Goal: Information Seeking & Learning: Learn about a topic

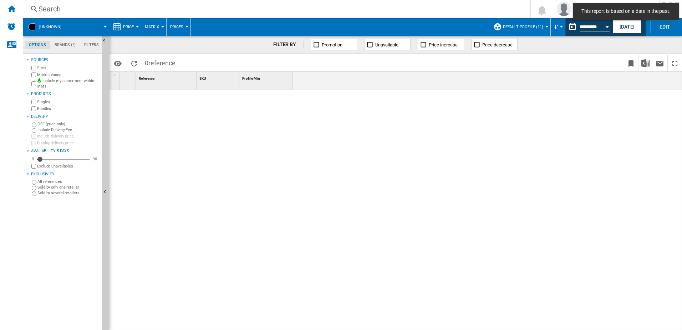
click at [29, 6] on div "Search Search" at bounding box center [271, 9] width 496 height 10
click at [48, 6] on div "Search" at bounding box center [275, 9] width 473 height 10
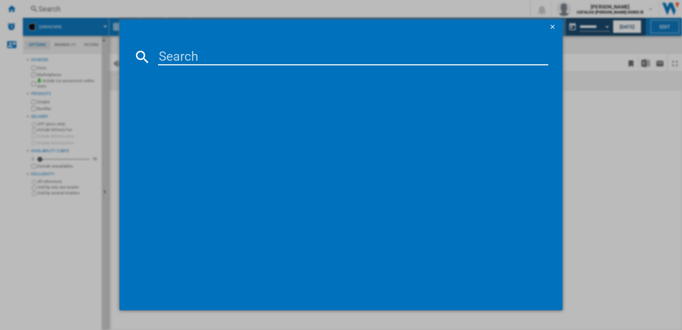
click at [178, 56] on input at bounding box center [353, 56] width 390 height 17
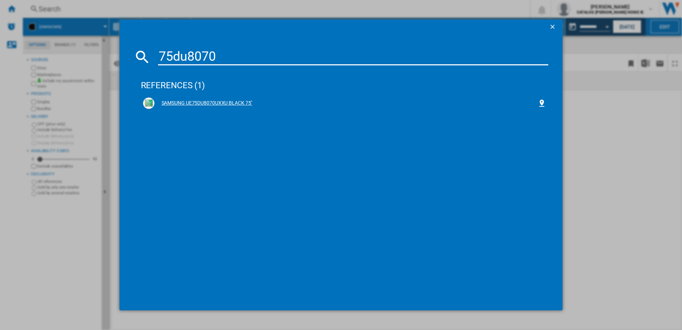
type input "75du8070"
click at [202, 102] on div "SAMSUNG UE75DU8070UXXU BLACK 75"" at bounding box center [345, 102] width 383 height 7
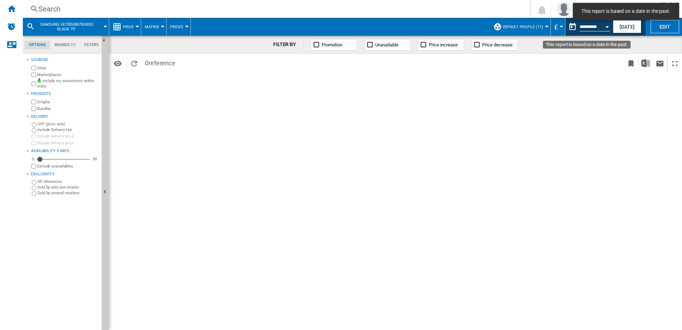
click at [588, 27] on input "**********" at bounding box center [595, 28] width 30 height 6
click at [602, 27] on button "Open calendar" at bounding box center [607, 25] width 13 height 13
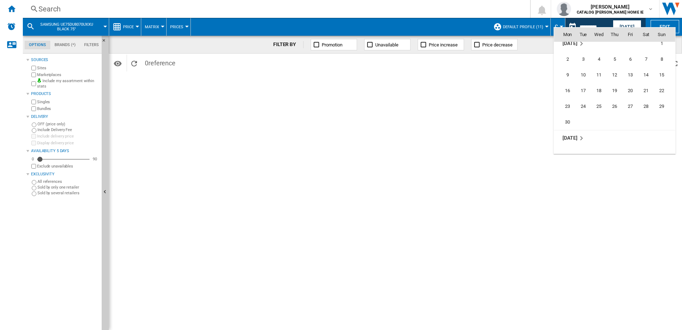
scroll to position [2372, 0]
click at [570, 88] on span "16" at bounding box center [567, 88] width 14 height 14
type input "**********"
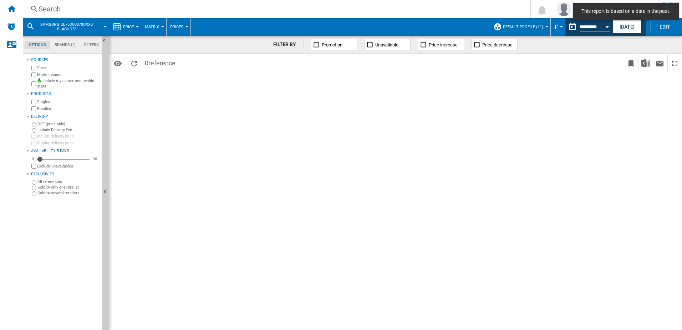
click at [557, 30] on button "£" at bounding box center [557, 27] width 7 height 18
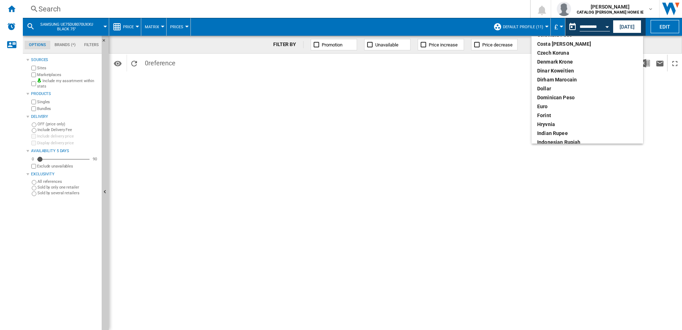
scroll to position [107, 0]
click at [544, 71] on div "euro" at bounding box center [587, 70] width 100 height 7
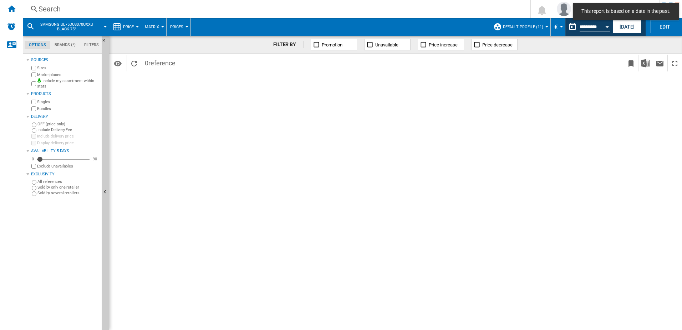
click at [95, 30] on span "SAMSUNG UE75DU8070UXXU BLACK 75"" at bounding box center [66, 26] width 57 height 9
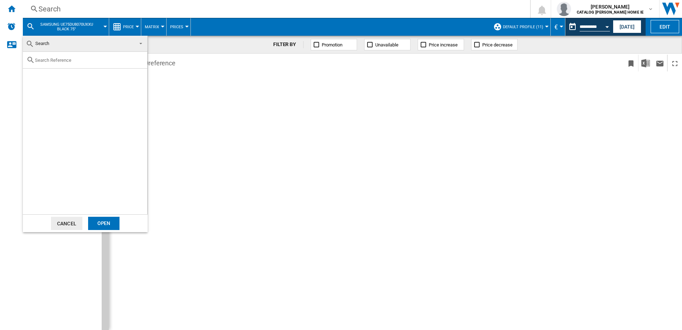
click at [60, 10] on md-backdrop at bounding box center [341, 165] width 682 height 330
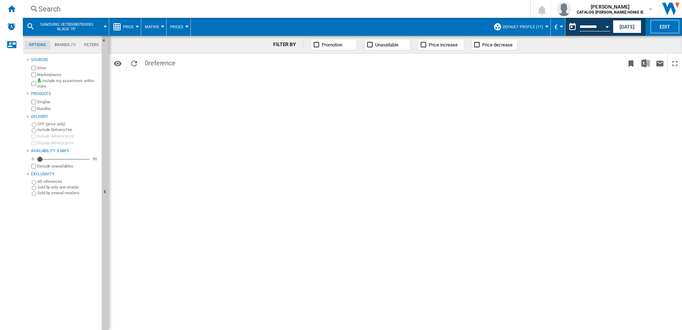
click at [40, 8] on div "Search" at bounding box center [275, 9] width 473 height 10
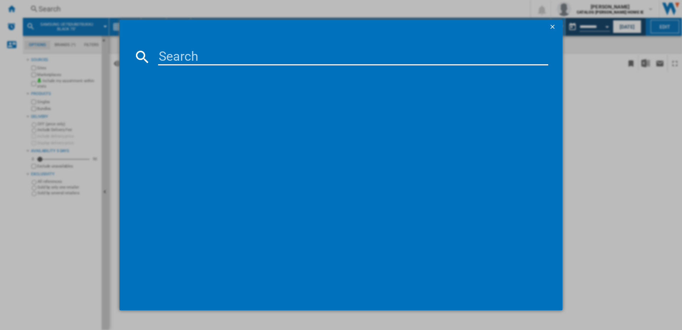
click at [192, 60] on input at bounding box center [353, 56] width 390 height 17
type input "75du7100"
click at [234, 99] on div "SAMSUNG 75DU7100 BLACK 75"" at bounding box center [344, 102] width 403 height 11
click at [211, 99] on div "SAMSUNG 75DU7100 BLACK 75"" at bounding box center [345, 102] width 383 height 7
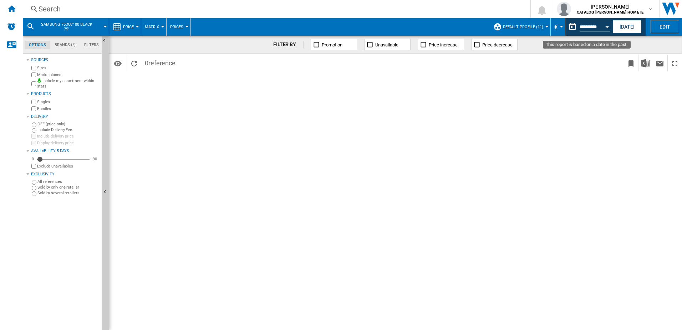
click at [611, 23] on button "Open calendar" at bounding box center [607, 25] width 13 height 13
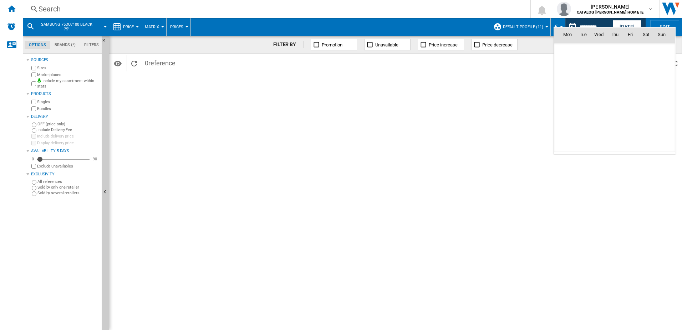
scroll to position [2363, 0]
click at [621, 25] on div at bounding box center [341, 165] width 682 height 330
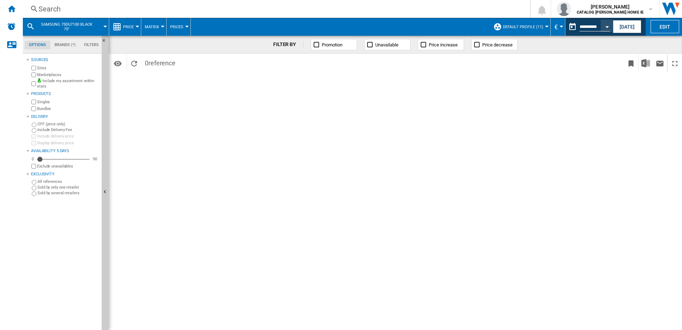
click at [621, 25] on button "[DATE]" at bounding box center [627, 26] width 29 height 13
click at [15, 12] on ng-md-icon "Home" at bounding box center [11, 8] width 9 height 9
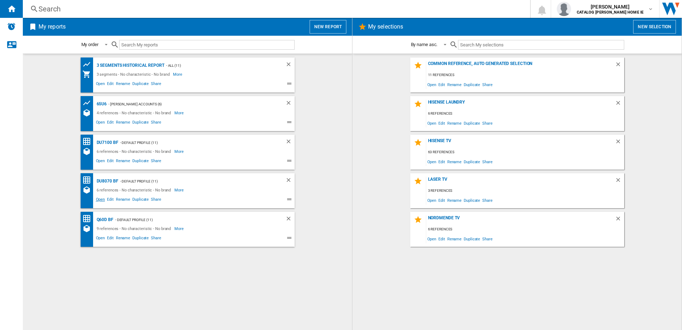
click at [98, 198] on span "Open" at bounding box center [100, 200] width 11 height 9
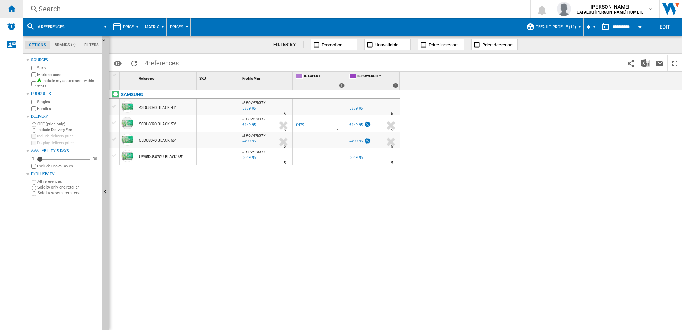
click at [12, 6] on ng-md-icon "Home" at bounding box center [11, 8] width 9 height 9
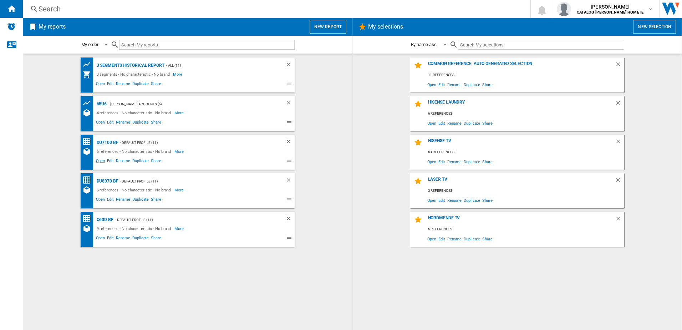
click at [101, 163] on span "Open" at bounding box center [100, 161] width 11 height 9
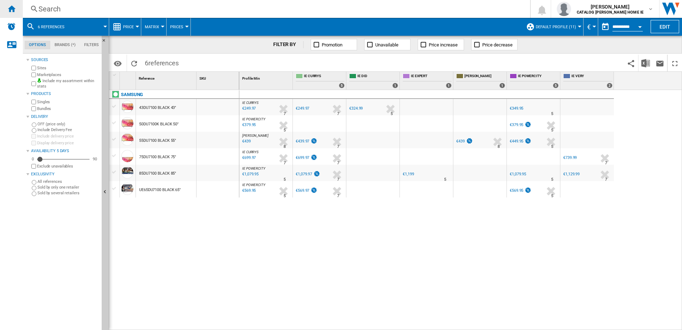
click at [12, 13] on div "Home" at bounding box center [11, 9] width 23 height 18
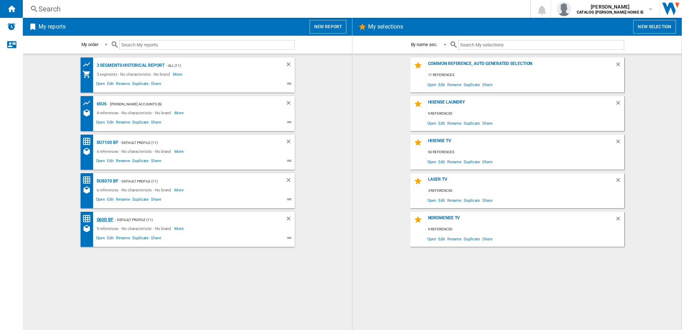
click at [103, 220] on div "Q60D BF" at bounding box center [104, 219] width 19 height 9
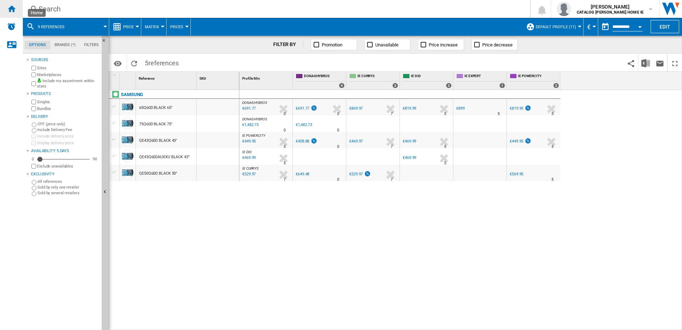
click at [16, 10] on div "Home" at bounding box center [11, 9] width 23 height 18
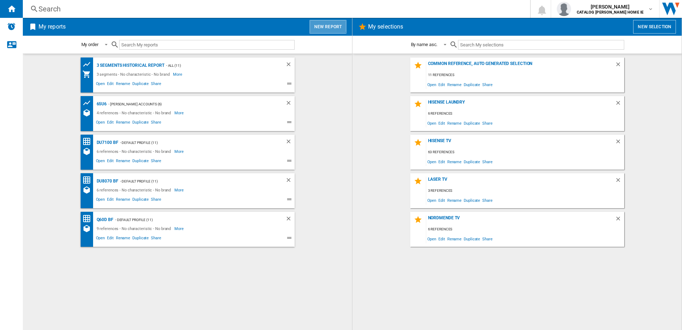
click at [323, 24] on button "New report" at bounding box center [328, 27] width 37 height 14
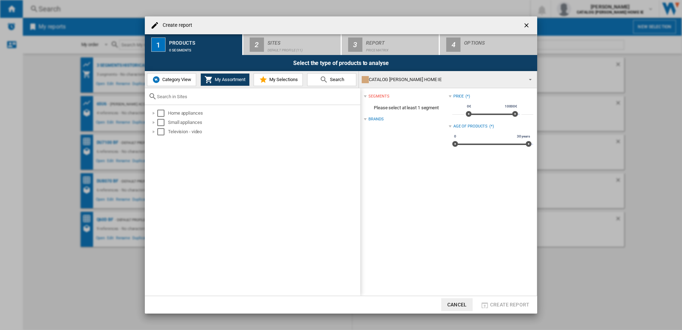
click at [177, 79] on span "Category View" at bounding box center [175, 79] width 31 height 5
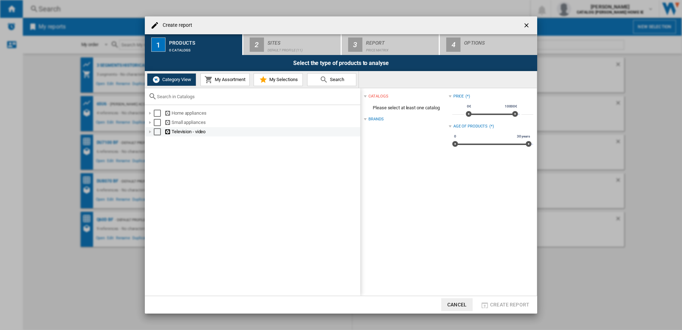
click at [156, 131] on div "Select" at bounding box center [157, 131] width 7 height 7
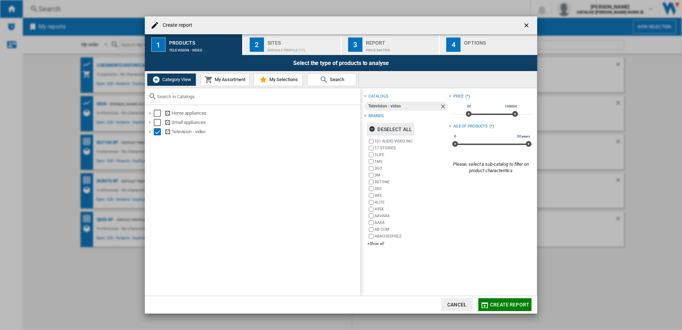
click at [391, 129] on div "Deselect all" at bounding box center [390, 129] width 43 height 13
click at [391, 129] on div "Select all" at bounding box center [387, 129] width 37 height 13
click at [391, 129] on div "Deselect all" at bounding box center [390, 129] width 43 height 13
click at [382, 243] on div "+Show all" at bounding box center [407, 243] width 81 height 5
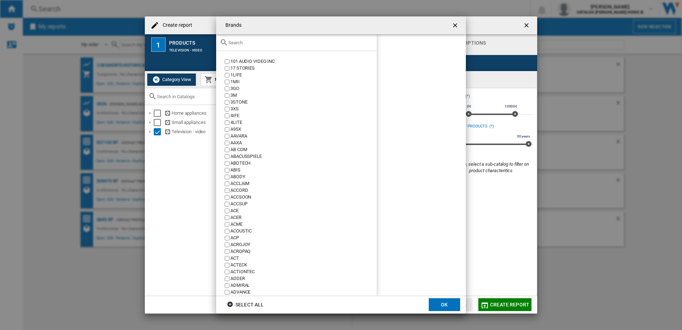
click at [252, 40] on input "text" at bounding box center [300, 42] width 145 height 5
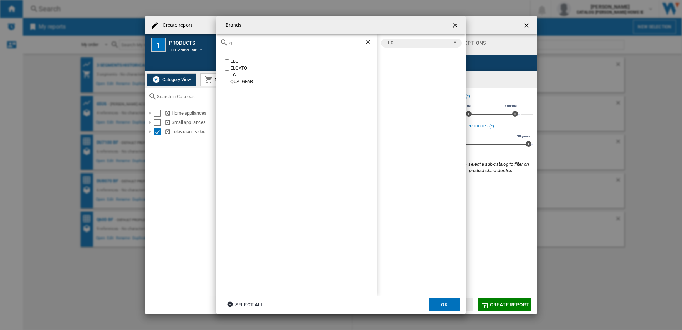
drag, startPoint x: 234, startPoint y: 43, endPoint x: 197, endPoint y: 31, distance: 38.2
click at [197, 31] on div "Brands [PERSON_NAME] ELGATO LG QUALGEAR LG Select all OK" at bounding box center [341, 165] width 682 height 330
type input "samsung"
click at [451, 310] on button "OK" at bounding box center [444, 304] width 31 height 13
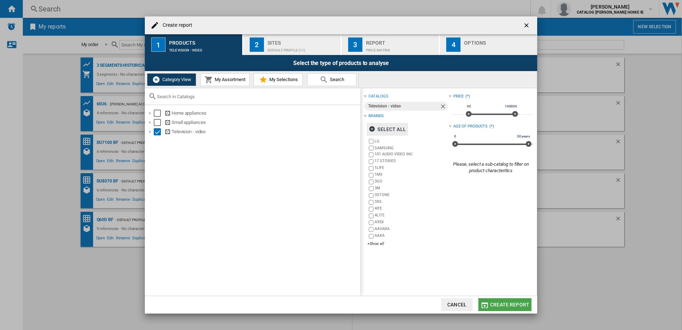
click at [517, 304] on span "Create report" at bounding box center [509, 304] width 39 height 6
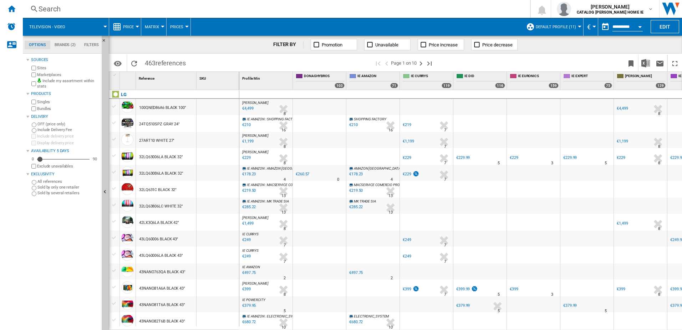
click at [94, 45] on md-tab-item "Filters" at bounding box center [91, 45] width 23 height 9
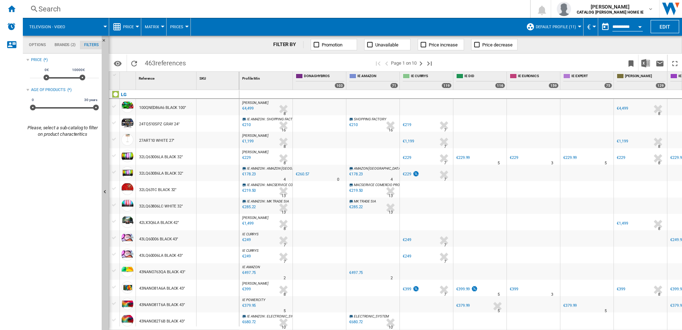
scroll to position [46, 0]
type input "****"
drag, startPoint x: 83, startPoint y: 76, endPoint x: 76, endPoint y: 77, distance: 6.9
click at [76, 77] on span at bounding box center [76, 78] width 6 height 6
click at [135, 29] on button "Price" at bounding box center [130, 27] width 14 height 18
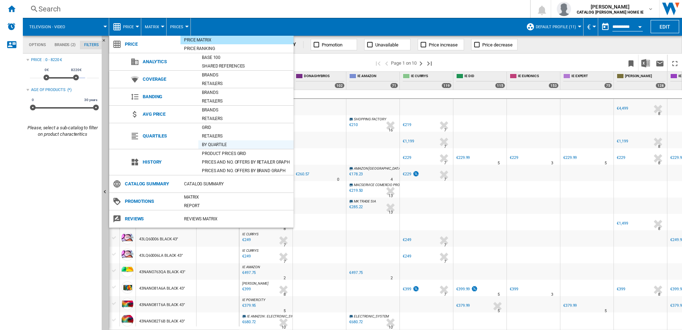
click at [211, 148] on div "By quartile" at bounding box center [245, 144] width 95 height 9
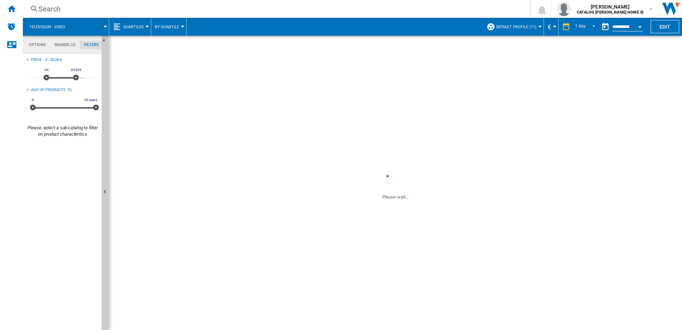
click at [128, 21] on button "Quartiles" at bounding box center [135, 27] width 24 height 18
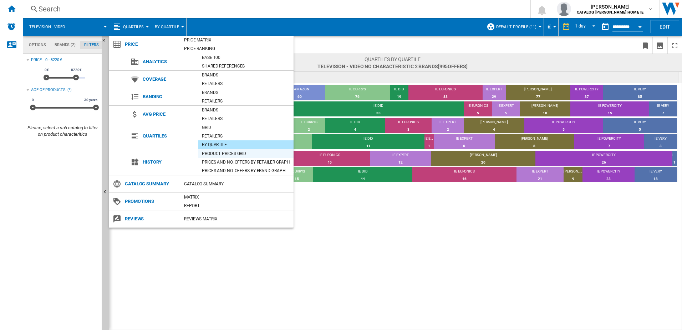
click at [211, 152] on div "Product prices grid" at bounding box center [245, 153] width 95 height 7
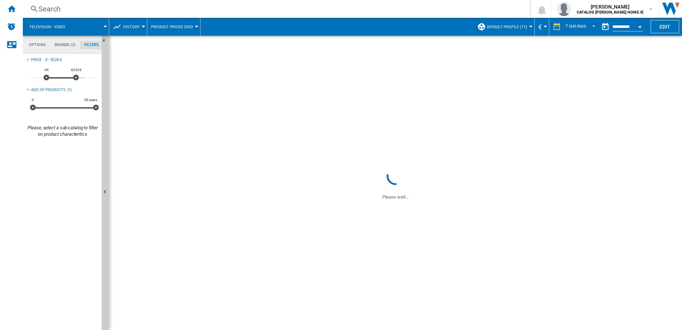
click at [633, 30] on input "**********" at bounding box center [627, 28] width 30 height 6
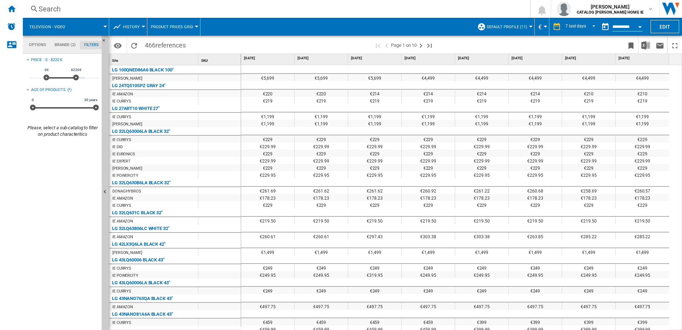
click at [639, 27] on div "Open calendar" at bounding box center [640, 27] width 4 height 2
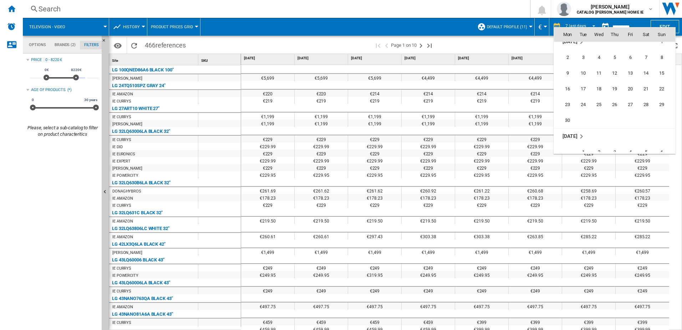
scroll to position [2368, 0]
click at [573, 92] on span "16" at bounding box center [567, 92] width 14 height 14
type input "**********"
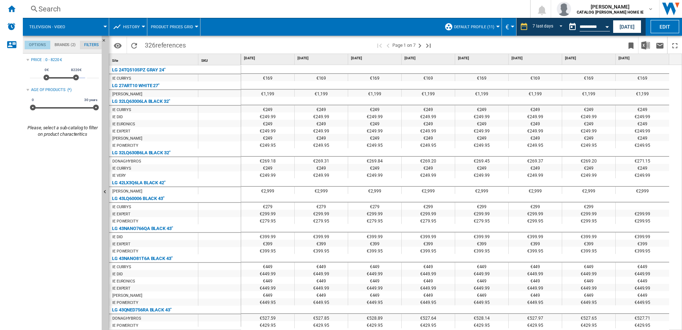
click at [42, 47] on md-tab-item "Options" at bounding box center [38, 45] width 26 height 9
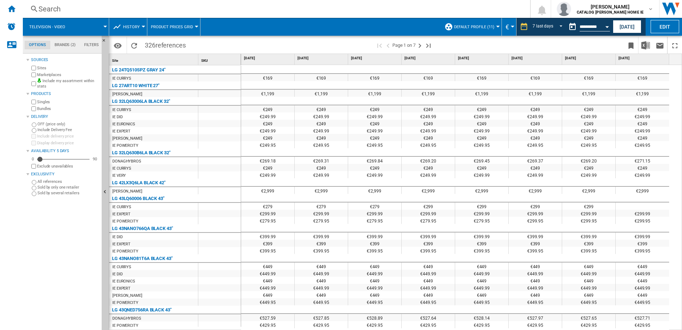
click at [71, 46] on md-tab-item "Brands (2)" at bounding box center [65, 45] width 30 height 9
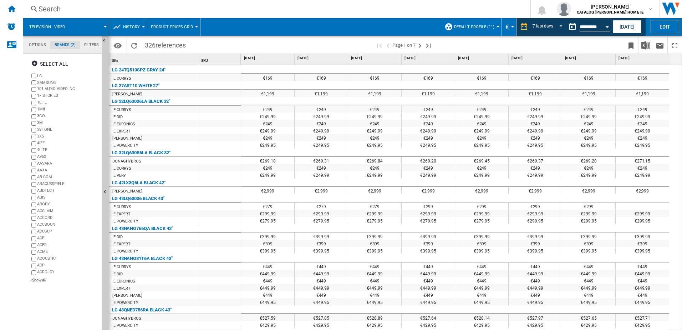
scroll to position [27, 0]
click at [80, 46] on md-tab-item "Filters" at bounding box center [91, 45] width 23 height 9
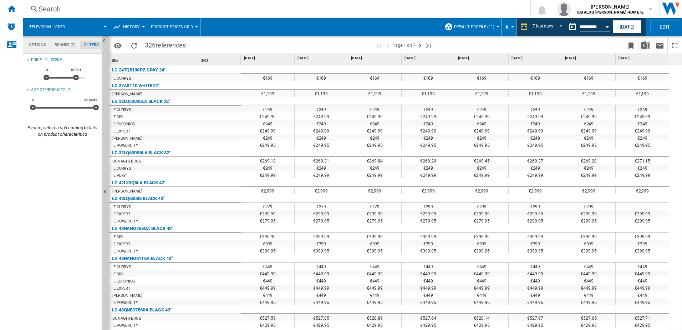
scroll to position [46, 0]
click at [81, 46] on md-tab-item "Filters" at bounding box center [91, 45] width 23 height 9
drag, startPoint x: 39, startPoint y: 73, endPoint x: 2, endPoint y: 68, distance: 36.4
click at [2, 68] on div "NEW Search Search 0 [PERSON_NAME] CATALOG [PERSON_NAME] HOME IE CATALOG [PERSON…" at bounding box center [341, 165] width 682 height 330
type input "***"
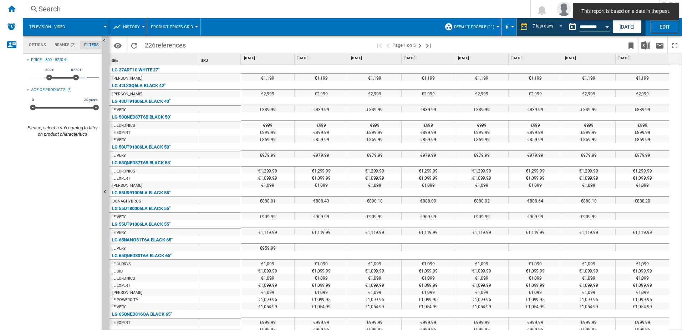
drag, startPoint x: 96, startPoint y: 77, endPoint x: 83, endPoint y: 80, distance: 13.5
click at [83, 80] on div "*** 0€ 10000€ 800€ 8220€ ****" at bounding box center [64, 75] width 69 height 20
type input "****"
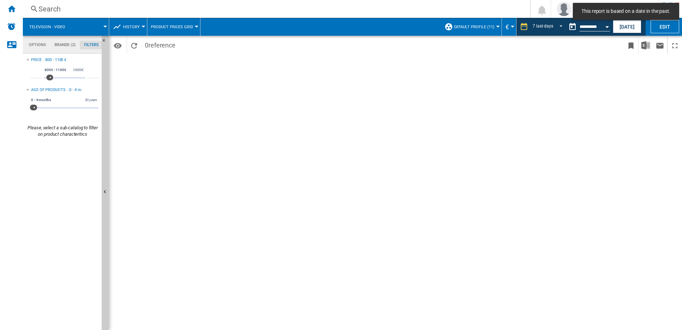
drag, startPoint x: 95, startPoint y: 106, endPoint x: 41, endPoint y: 106, distance: 53.9
click at [40, 107] on div "0 30 years 0 2 years4 m. 0 - 2 years4 m." at bounding box center [64, 107] width 69 height 1
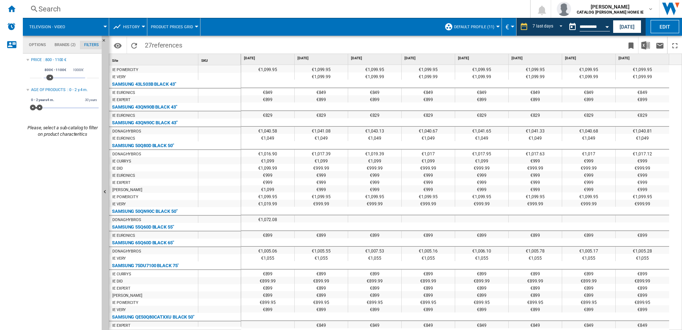
scroll to position [285, 0]
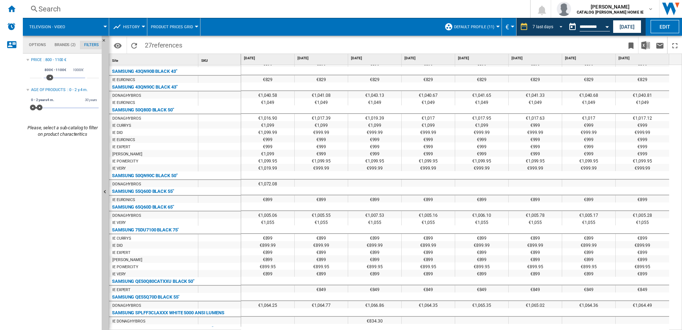
click at [556, 27] on span "REPORTS.WIZARD.STEPS.REPORT.STEPS.REPORT_OPTIONS.PERIOD: 7 last days" at bounding box center [559, 26] width 9 height 6
click at [539, 26] on div "1 day" at bounding box center [536, 27] width 11 height 6
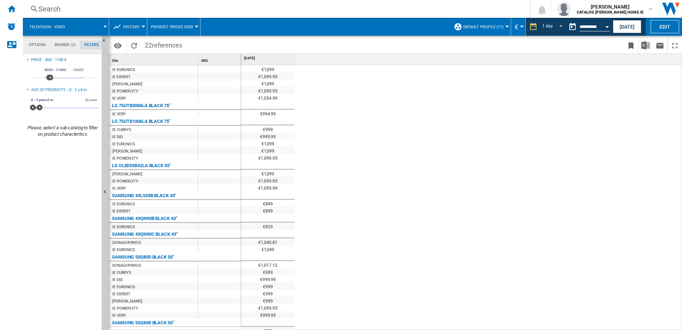
scroll to position [250, 0]
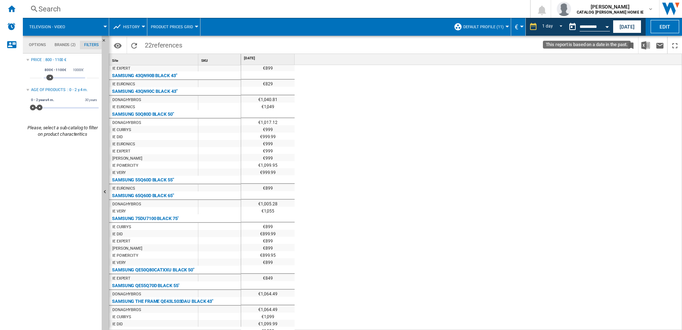
click at [606, 27] on div "Open calendar" at bounding box center [607, 27] width 4 height 2
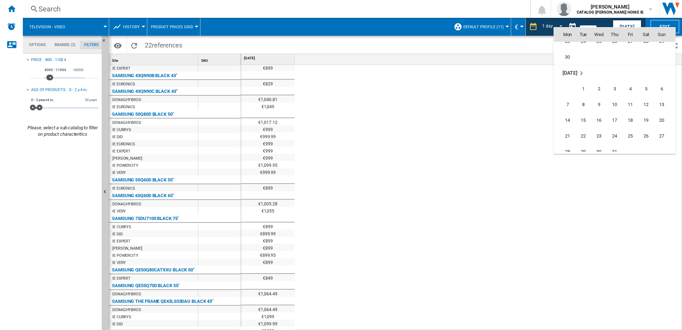
scroll to position [2470, 0]
click at [573, 119] on span "28" at bounding box center [567, 116] width 14 height 14
type input "**********"
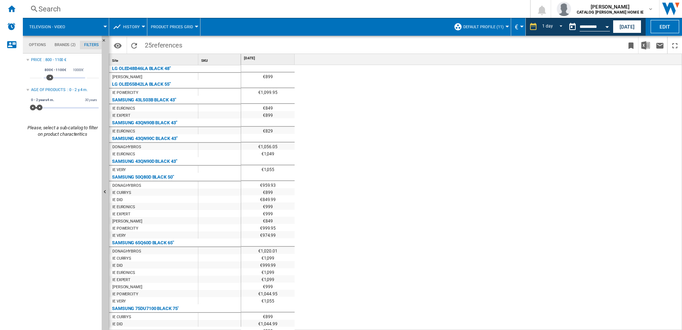
scroll to position [321, 0]
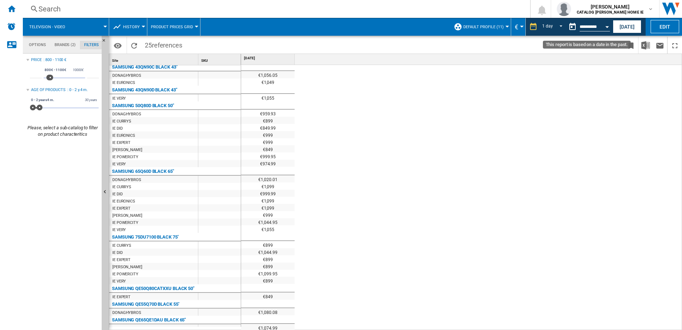
click at [604, 27] on button "Open calendar" at bounding box center [607, 25] width 13 height 13
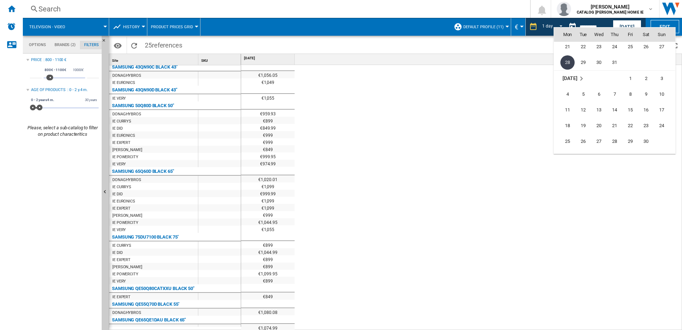
scroll to position [2528, 0]
click at [629, 138] on span "29" at bounding box center [630, 136] width 14 height 14
type input "**********"
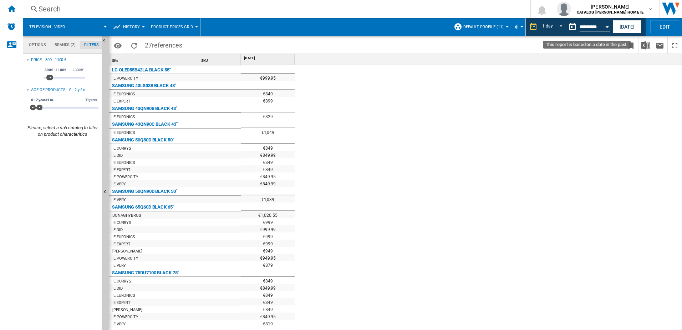
click at [599, 25] on input "**********" at bounding box center [595, 28] width 30 height 6
click at [604, 25] on button "Open calendar" at bounding box center [607, 25] width 13 height 13
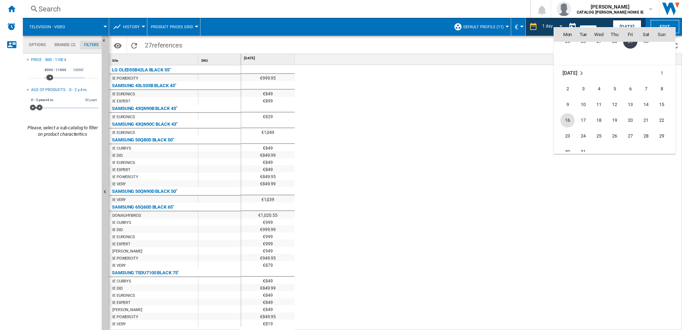
click at [568, 121] on span "16" at bounding box center [567, 120] width 14 height 14
type input "**********"
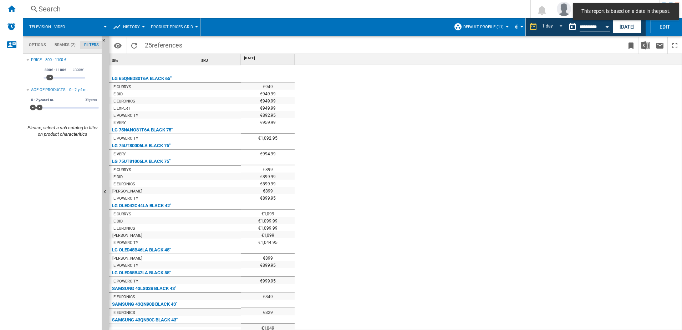
scroll to position [63, 0]
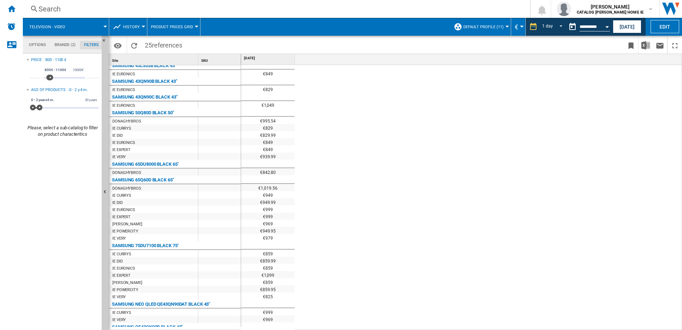
click at [506, 27] on md-menu "Default profile (11) Default profile (11) All (11) Default (10) [PERSON_NAME] A…" at bounding box center [480, 27] width 61 height 18
click at [499, 27] on span "Default profile (11)" at bounding box center [483, 27] width 40 height 5
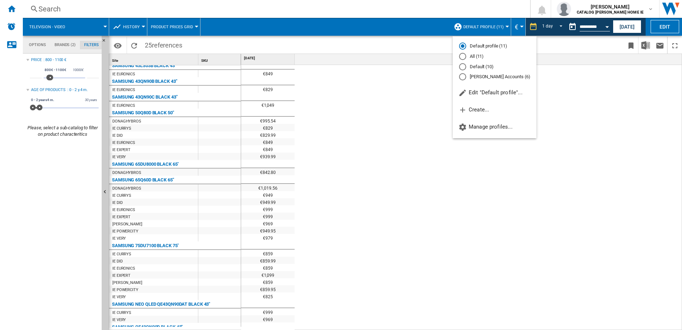
click at [602, 25] on md-backdrop at bounding box center [341, 165] width 682 height 330
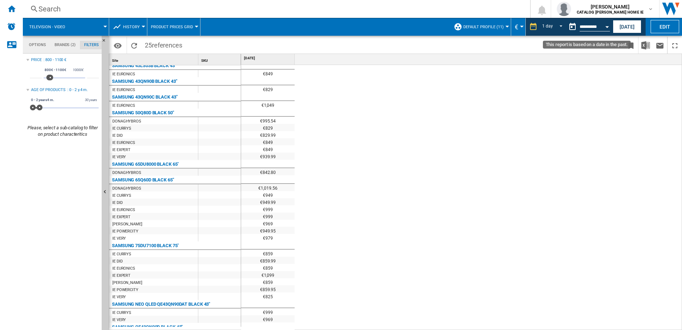
click at [602, 25] on button "Open calendar" at bounding box center [607, 25] width 13 height 13
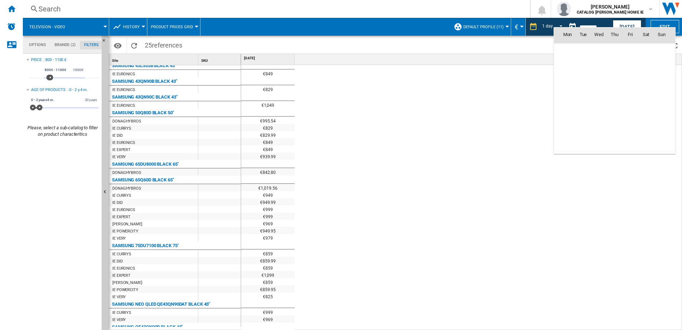
scroll to position [2646, 0]
click at [612, 114] on span "26" at bounding box center [614, 113] width 14 height 14
type input "**********"
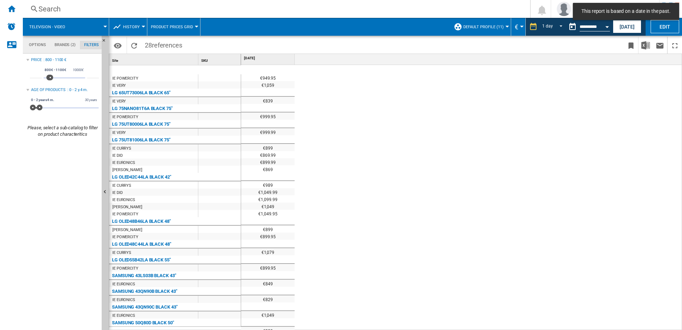
scroll to position [98, 0]
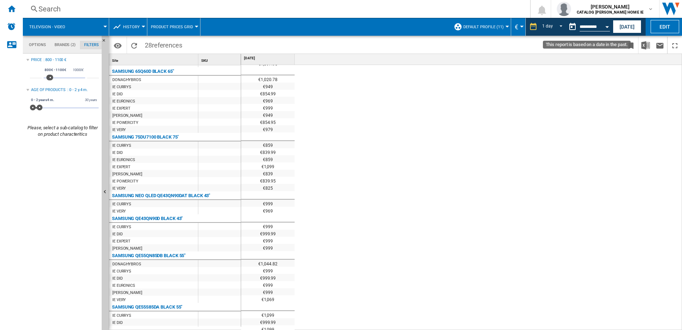
click at [603, 26] on button "Open calendar" at bounding box center [607, 25] width 13 height 13
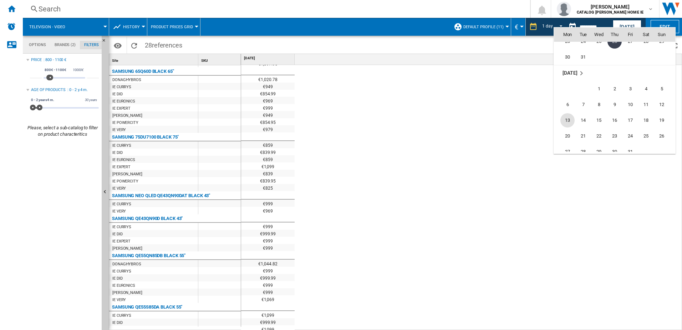
click at [566, 119] on span "13" at bounding box center [567, 120] width 14 height 14
type input "**********"
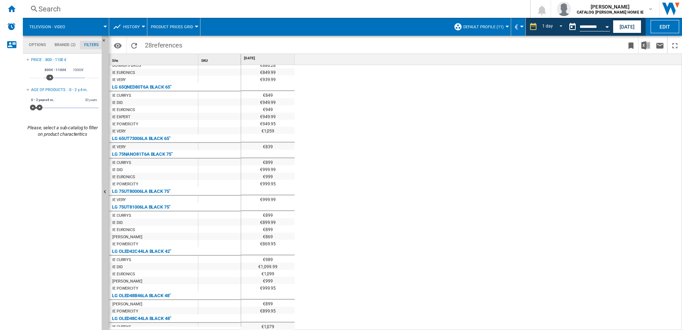
scroll to position [63, 0]
